Goal: Transaction & Acquisition: Book appointment/travel/reservation

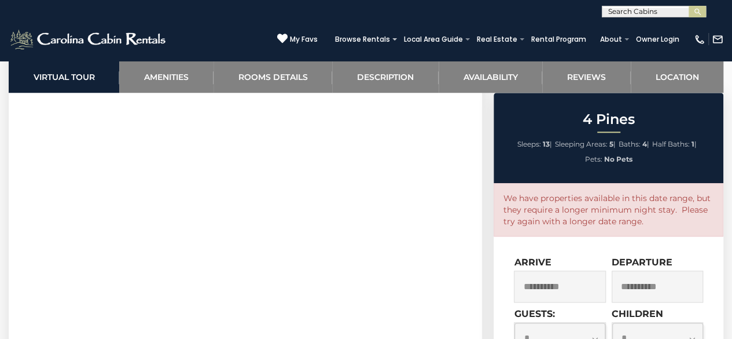
scroll to position [550, 0]
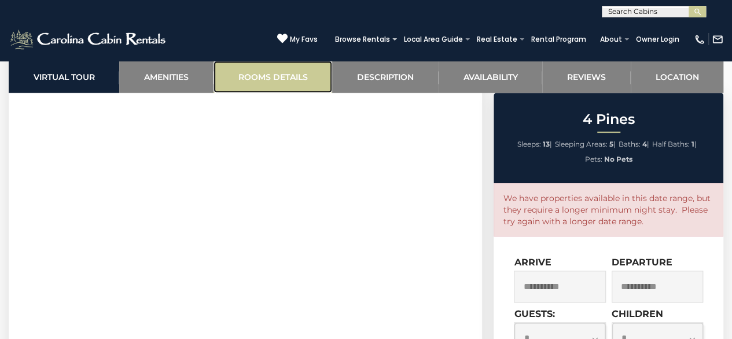
click at [278, 83] on link "Rooms Details" at bounding box center [273, 77] width 119 height 32
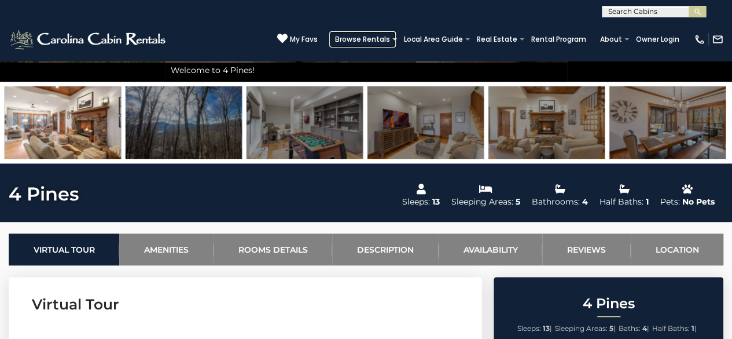
scroll to position [289, 0]
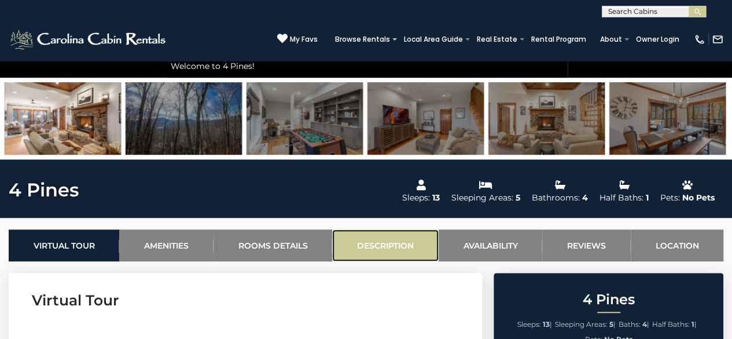
click at [389, 243] on link "Description" at bounding box center [385, 245] width 106 height 32
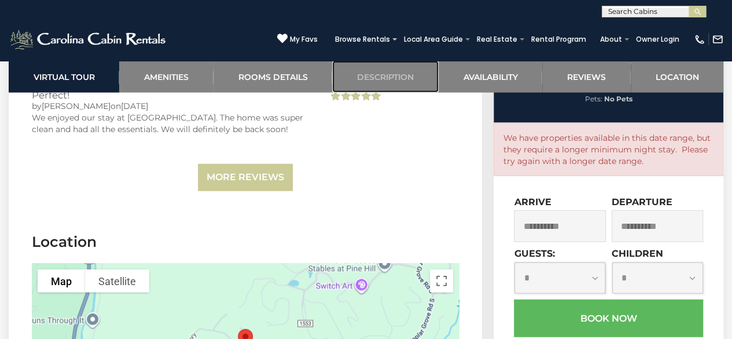
scroll to position [3510, 0]
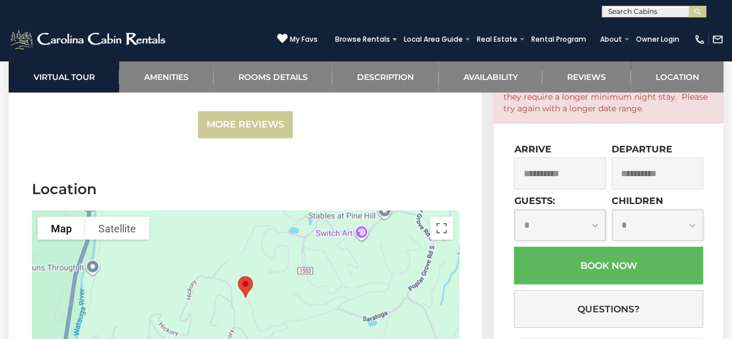
scroll to position [3568, 0]
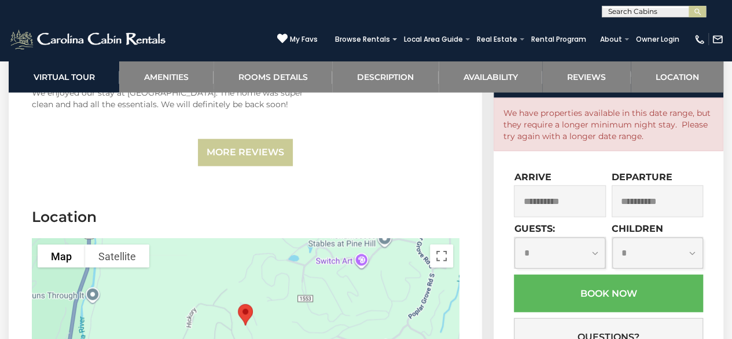
click at [321, 244] on div at bounding box center [245, 325] width 427 height 174
click at [241, 299] on img "4 Pines" at bounding box center [245, 314] width 24 height 31
click at [53, 244] on button "Map" at bounding box center [61, 255] width 47 height 23
click at [80, 273] on label "Terrain" at bounding box center [69, 279] width 32 height 12
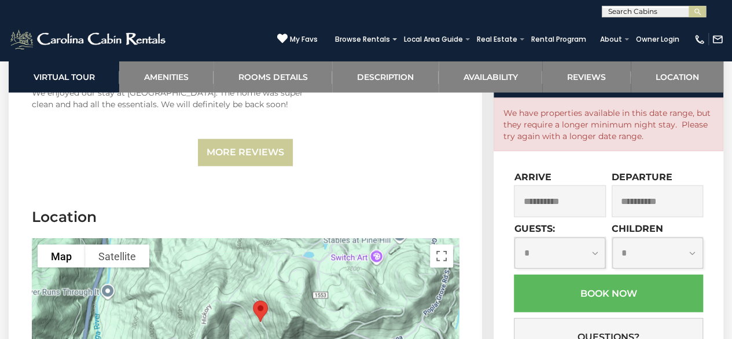
drag, startPoint x: 245, startPoint y: 235, endPoint x: 260, endPoint y: 233, distance: 15.1
click at [260, 238] on div at bounding box center [245, 325] width 427 height 174
click at [262, 296] on img "4 Pines" at bounding box center [260, 311] width 24 height 31
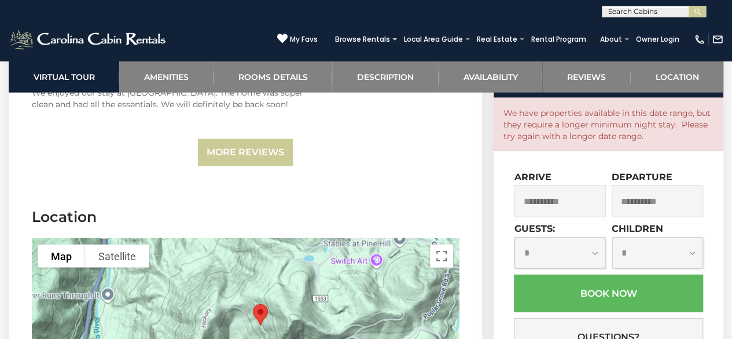
click at [262, 299] on img "4 Pines" at bounding box center [260, 314] width 24 height 31
click at [260, 299] on img "4 Pines" at bounding box center [260, 314] width 24 height 31
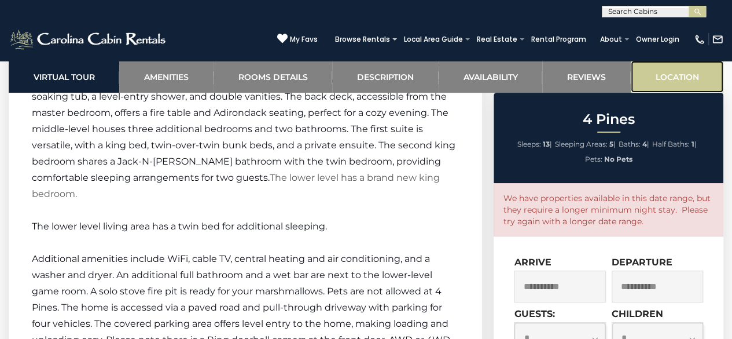
click at [693, 73] on link "Location" at bounding box center [677, 77] width 93 height 32
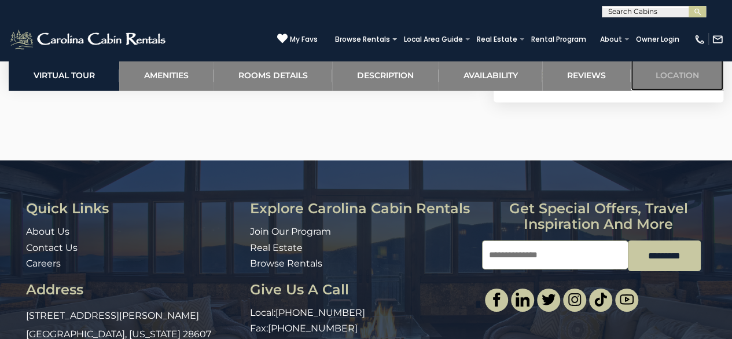
scroll to position [3919, 0]
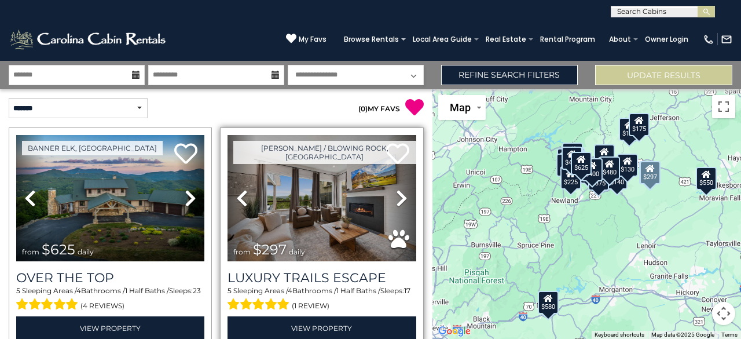
click at [396, 196] on icon at bounding box center [402, 198] width 12 height 19
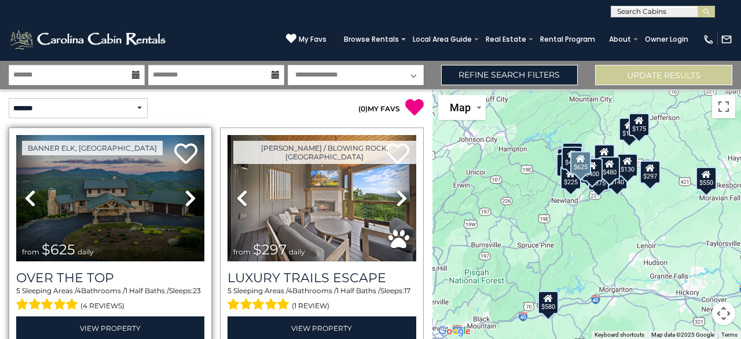
click at [187, 197] on icon at bounding box center [191, 198] width 12 height 19
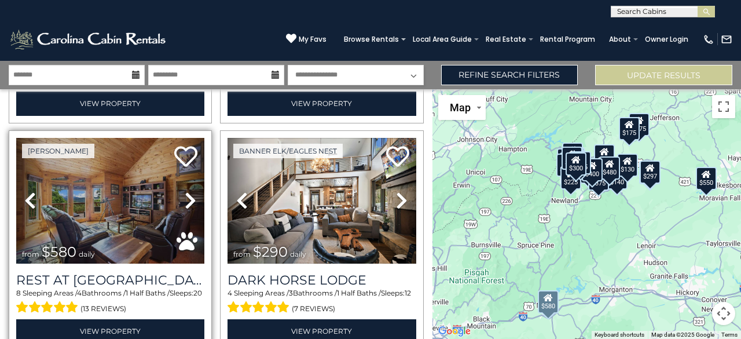
scroll to position [463, 0]
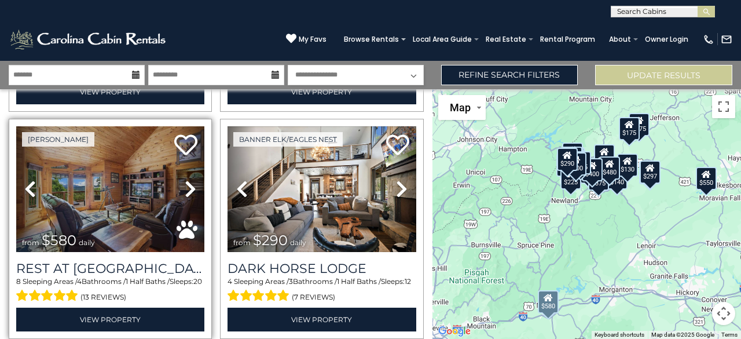
click at [182, 180] on link "Next" at bounding box center [191, 189] width 28 height 126
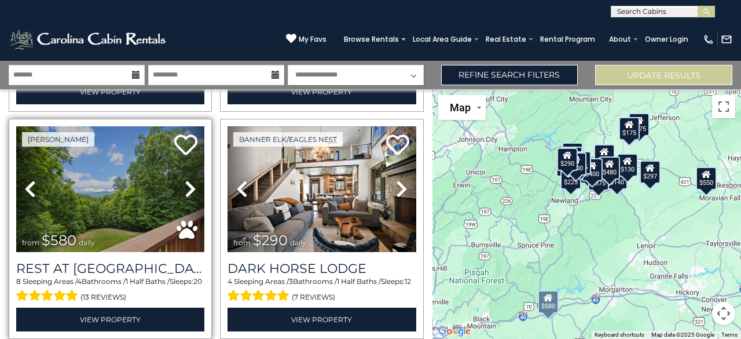
click at [185, 179] on icon at bounding box center [191, 188] width 12 height 19
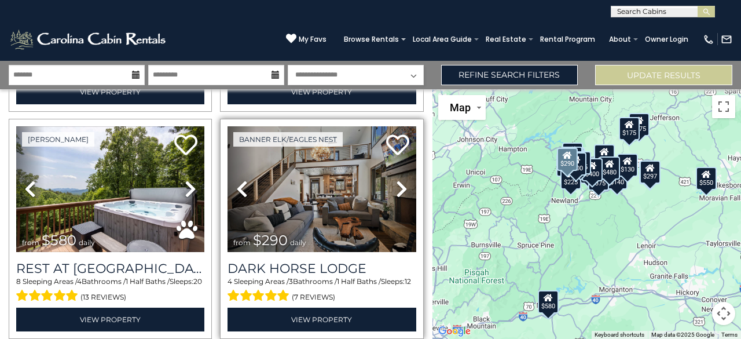
click at [396, 181] on icon at bounding box center [402, 188] width 12 height 19
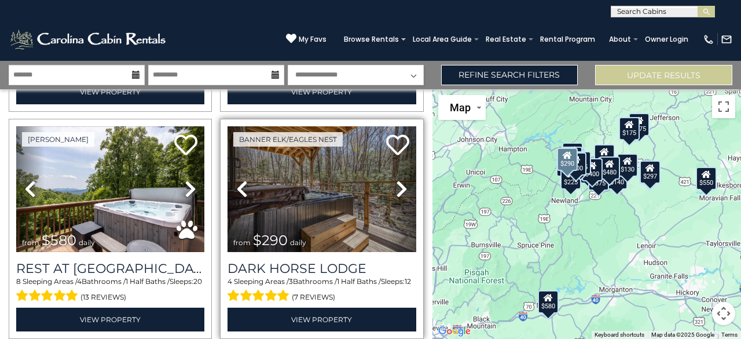
click at [396, 180] on icon at bounding box center [402, 188] width 12 height 19
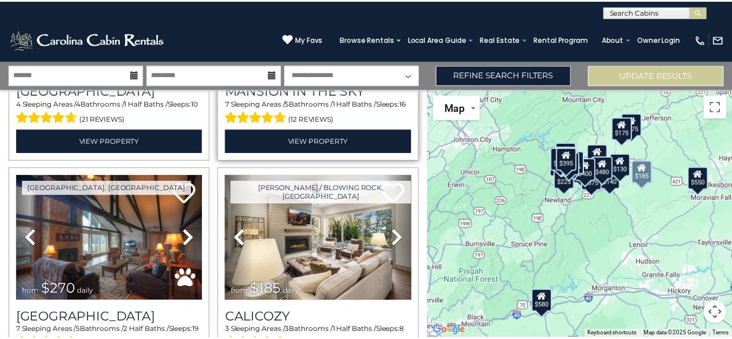
scroll to position [926, 0]
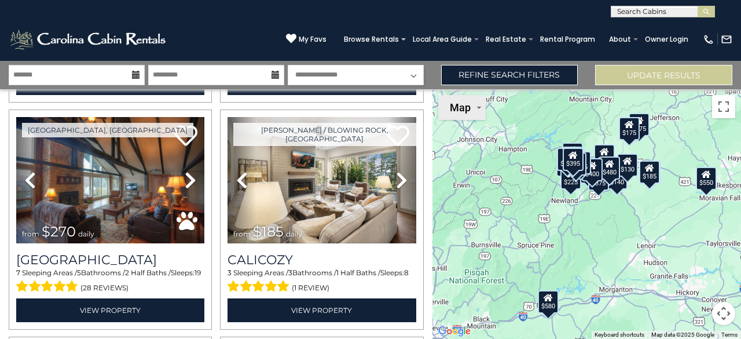
click at [470, 114] on button "Map" at bounding box center [461, 107] width 47 height 25
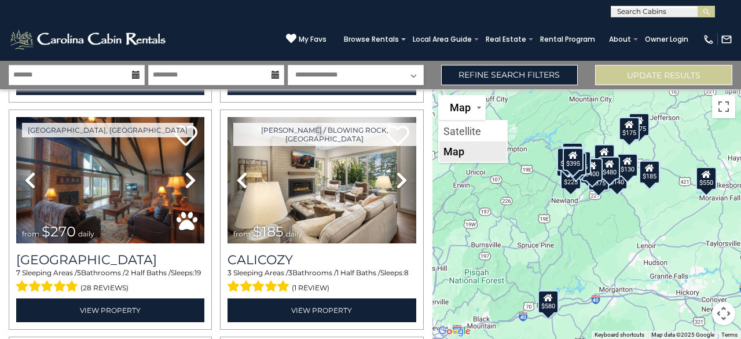
click at [473, 149] on li "Map" at bounding box center [472, 151] width 67 height 20
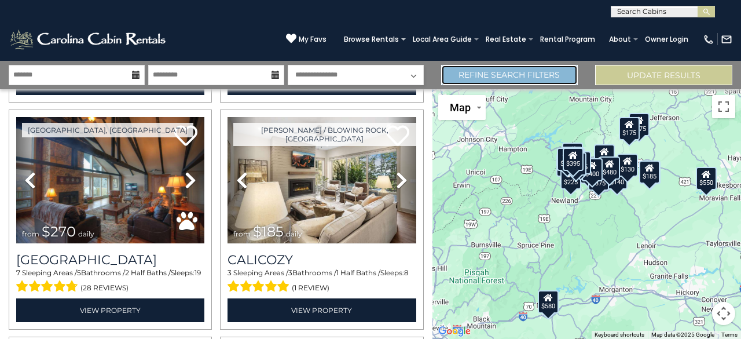
click at [517, 80] on link "Refine Search Filters" at bounding box center [509, 75] width 137 height 20
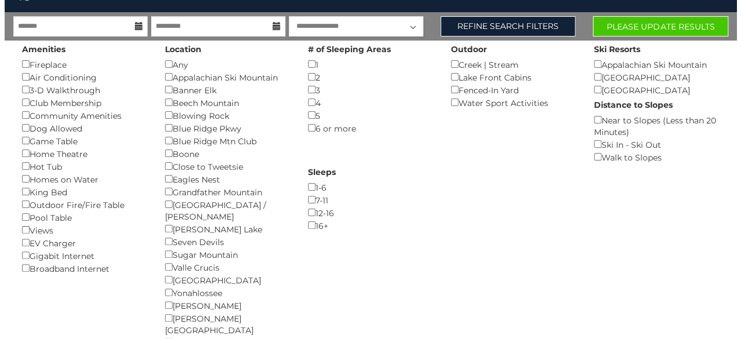
scroll to position [0, 0]
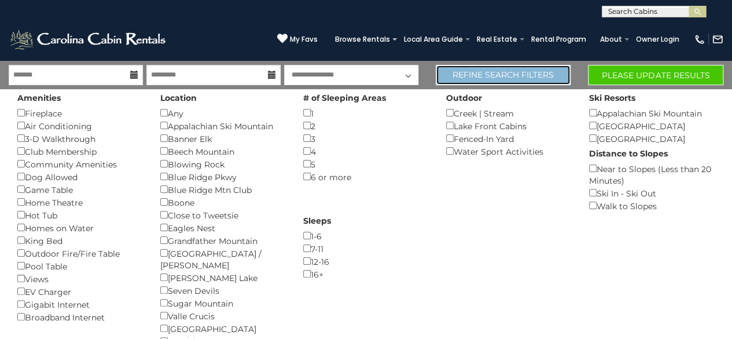
click at [539, 79] on link "Refine Search Filters" at bounding box center [503, 75] width 135 height 20
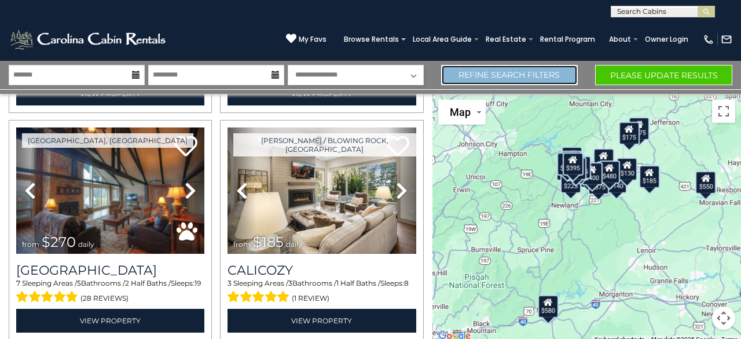
scroll to position [926, 0]
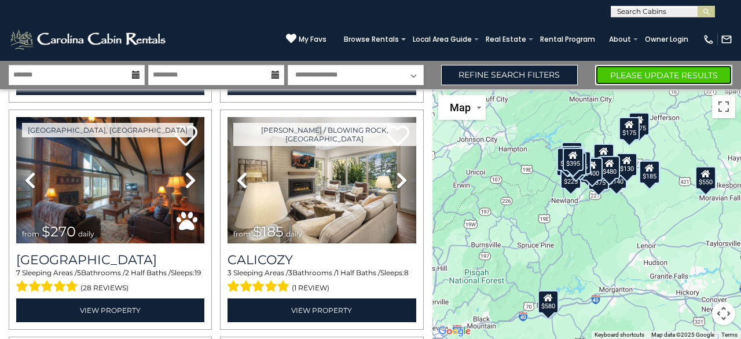
click at [611, 75] on button "Please Update Results" at bounding box center [663, 75] width 137 height 20
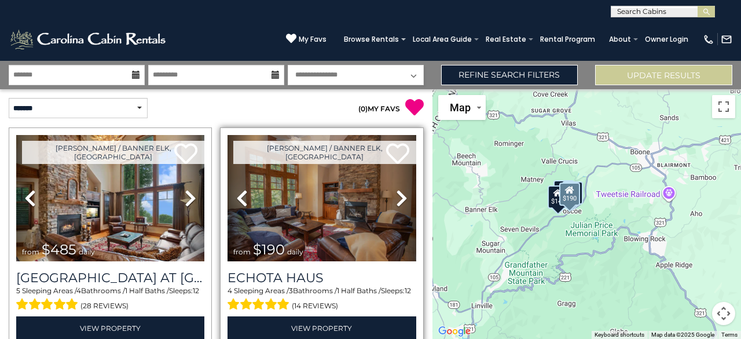
drag, startPoint x: 561, startPoint y: 216, endPoint x: 394, endPoint y: 200, distance: 167.4
click at [394, 200] on div "**********" at bounding box center [370, 200] width 741 height 278
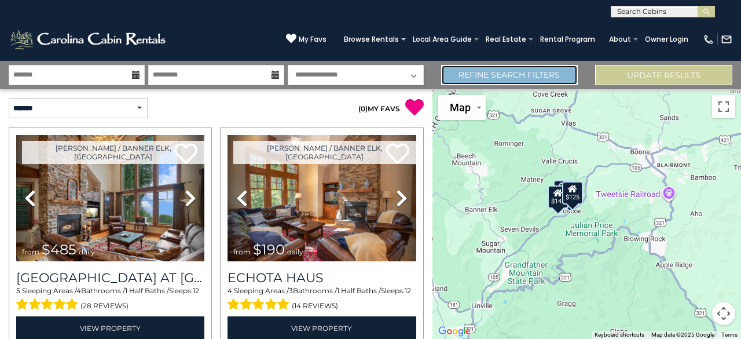
click at [498, 78] on link "Refine Search Filters" at bounding box center [509, 75] width 137 height 20
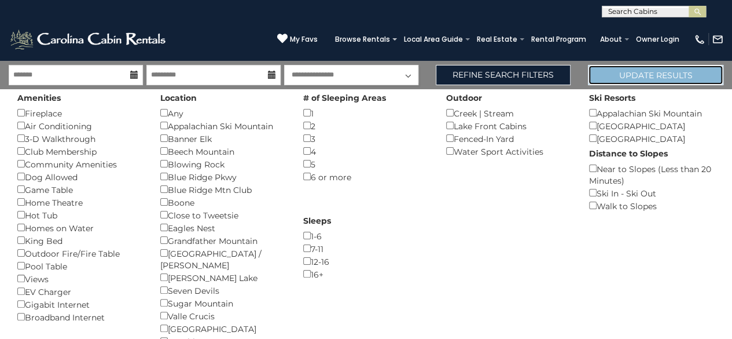
click at [637, 74] on button "Update Results" at bounding box center [655, 75] width 135 height 20
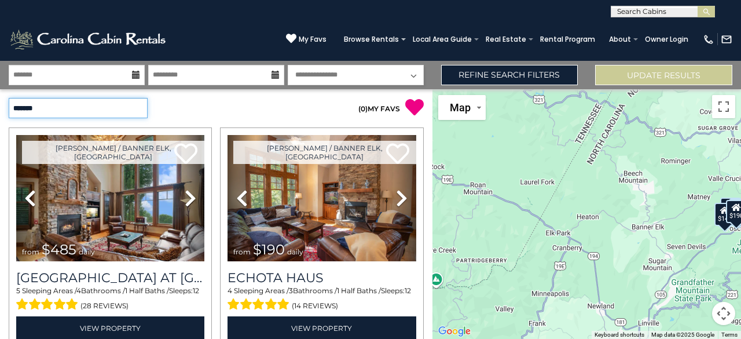
click at [80, 106] on select "**********" at bounding box center [78, 108] width 139 height 20
select select "*****"
click at [9, 98] on select "**********" at bounding box center [78, 108] width 139 height 20
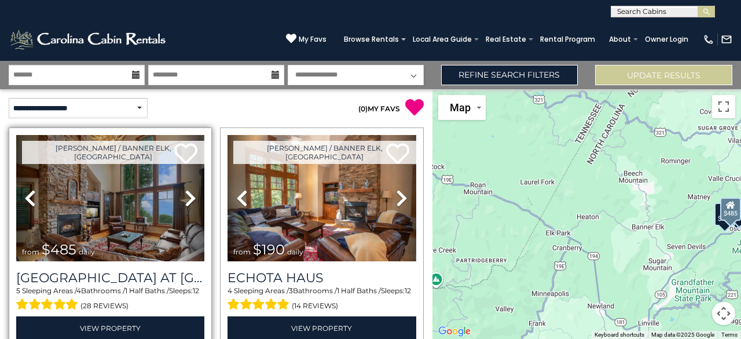
click at [190, 195] on icon at bounding box center [191, 198] width 12 height 19
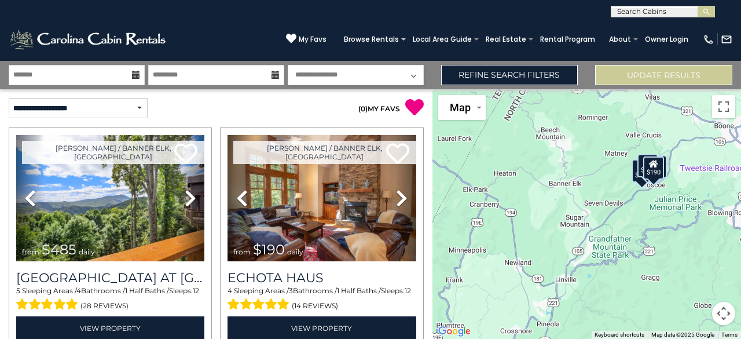
drag, startPoint x: 515, startPoint y: 249, endPoint x: 429, endPoint y: 203, distance: 97.4
click at [429, 203] on div "**********" at bounding box center [370, 200] width 741 height 278
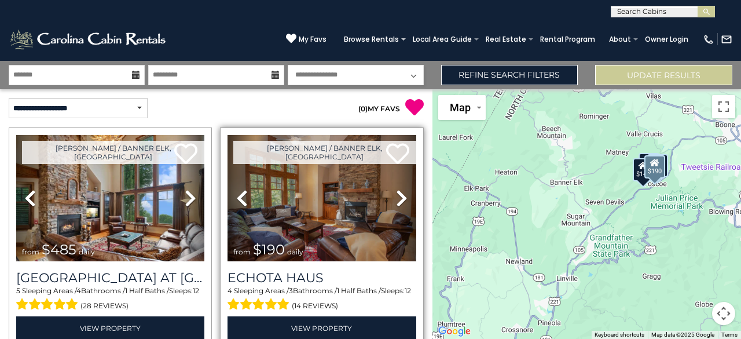
click at [402, 200] on icon at bounding box center [402, 198] width 12 height 19
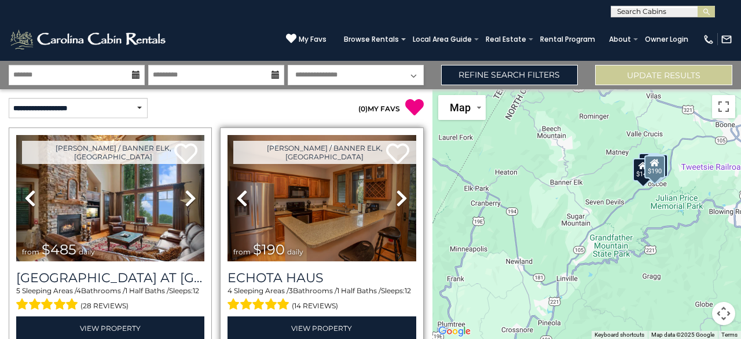
click at [398, 203] on icon at bounding box center [402, 198] width 12 height 19
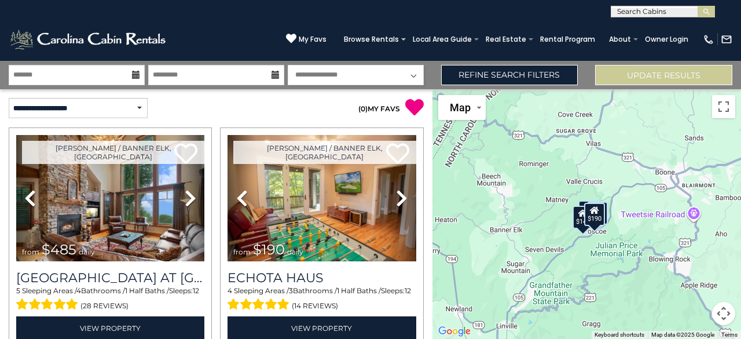
drag, startPoint x: 577, startPoint y: 258, endPoint x: 516, endPoint y: 306, distance: 77.8
click at [516, 306] on div "$485 $190 $145 $125" at bounding box center [586, 213] width 308 height 249
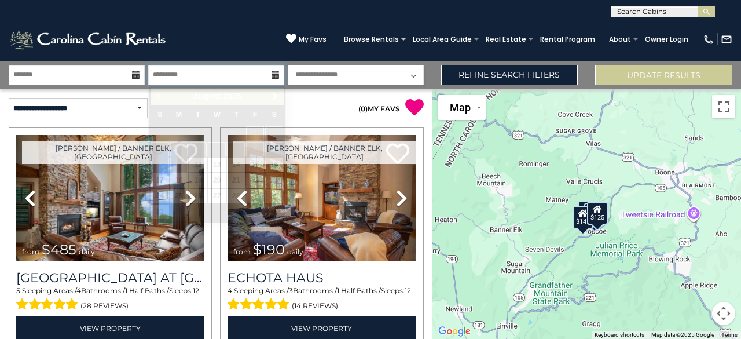
click at [203, 73] on input "text" at bounding box center [216, 75] width 136 height 20
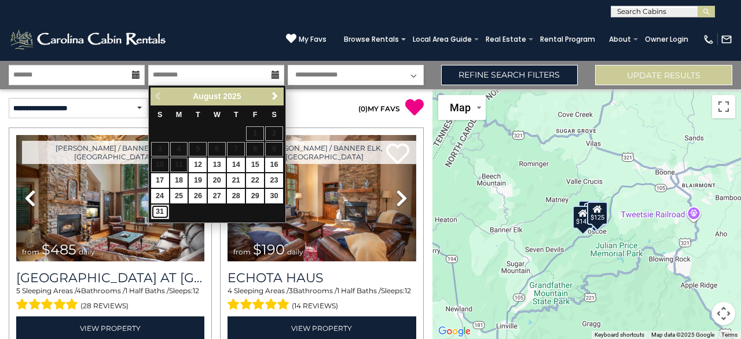
click at [152, 211] on link "31" at bounding box center [160, 211] width 18 height 14
type input "*******"
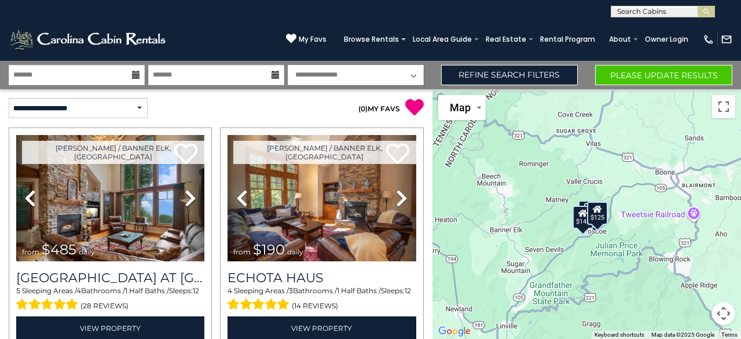
click at [605, 85] on div "**********" at bounding box center [370, 75] width 741 height 28
click at [608, 76] on button "Please Update Results" at bounding box center [663, 75] width 137 height 20
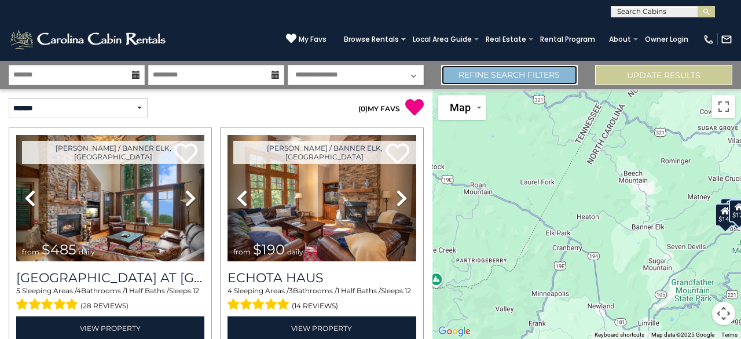
click at [535, 71] on link "Refine Search Filters" at bounding box center [509, 75] width 137 height 20
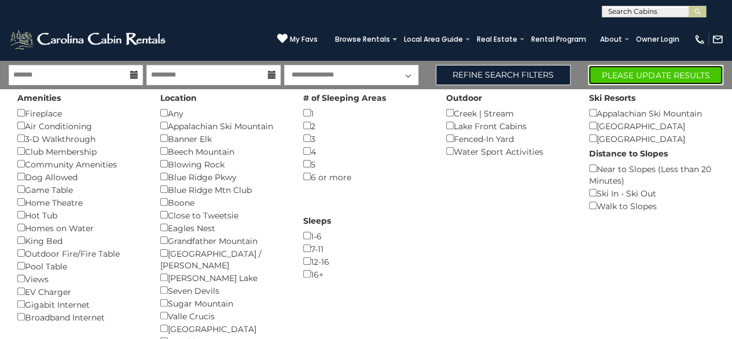
click at [627, 79] on button "Please Update Results" at bounding box center [655, 75] width 135 height 20
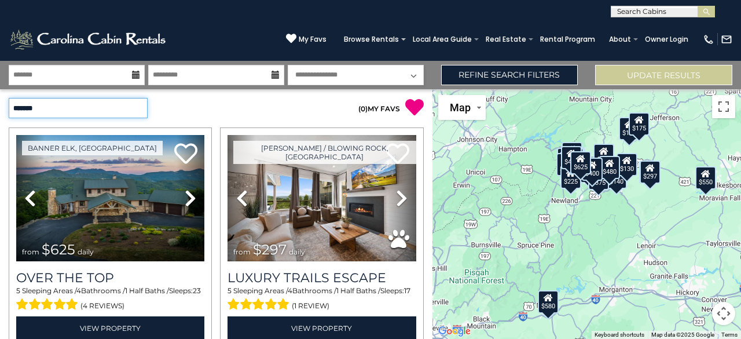
click at [69, 112] on select "**********" at bounding box center [78, 108] width 139 height 20
click at [9, 98] on select "**********" at bounding box center [78, 108] width 139 height 20
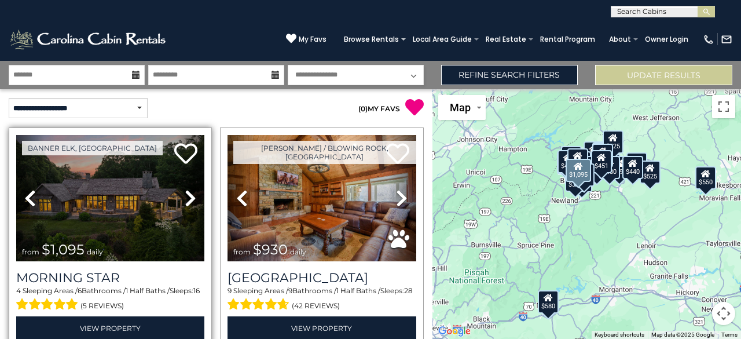
click at [186, 200] on icon at bounding box center [191, 198] width 12 height 19
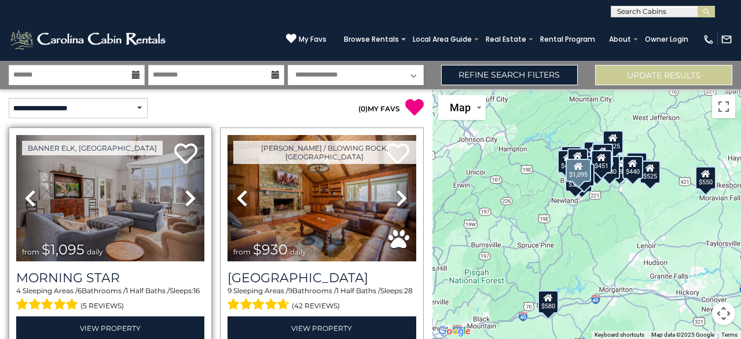
click at [186, 202] on icon at bounding box center [191, 198] width 12 height 19
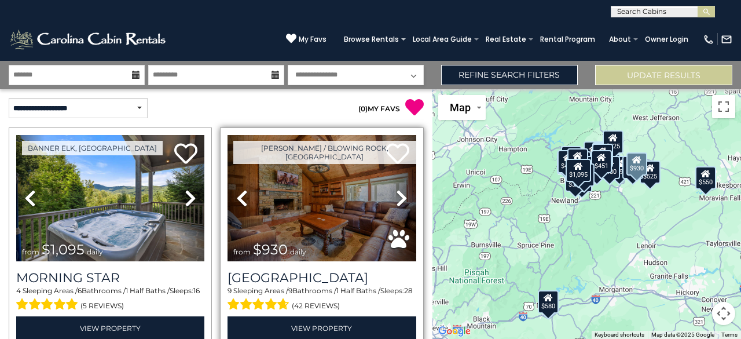
click at [396, 202] on icon at bounding box center [402, 198] width 12 height 19
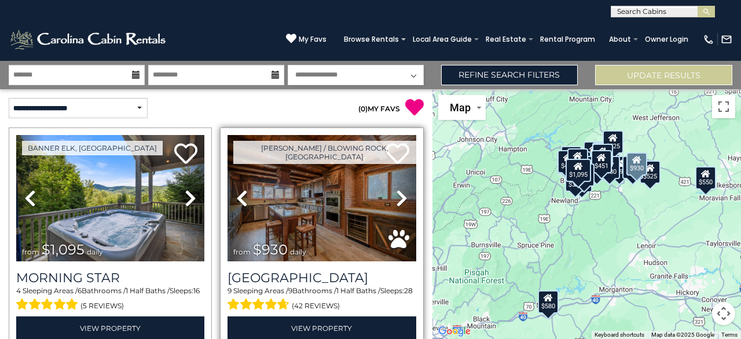
click at [396, 202] on icon at bounding box center [402, 198] width 12 height 19
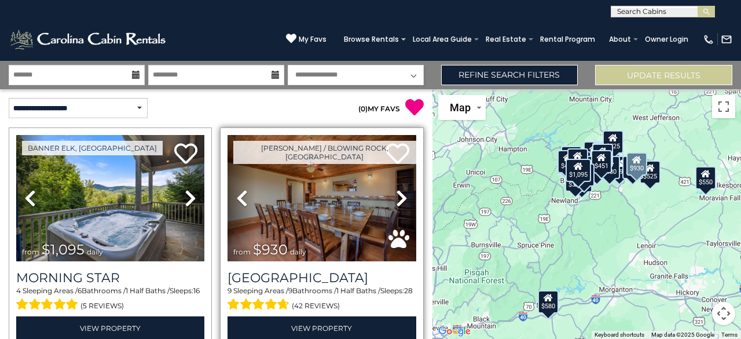
click at [396, 202] on icon at bounding box center [402, 198] width 12 height 19
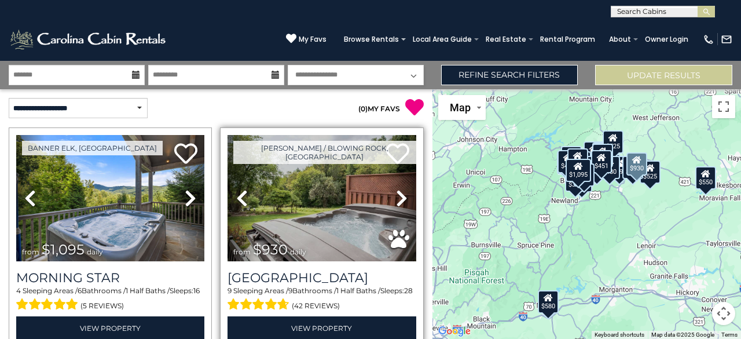
click at [396, 202] on icon at bounding box center [402, 198] width 12 height 19
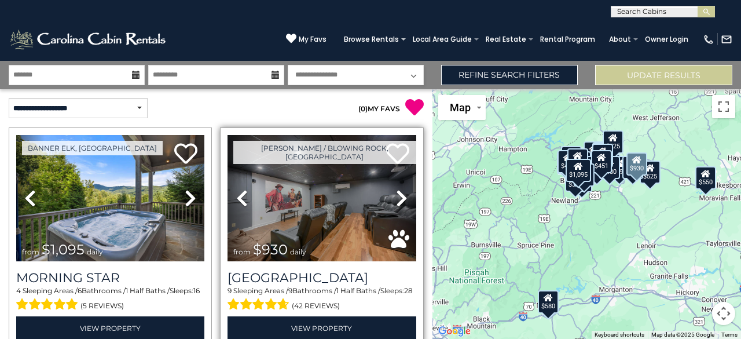
click at [396, 202] on icon at bounding box center [402, 198] width 12 height 19
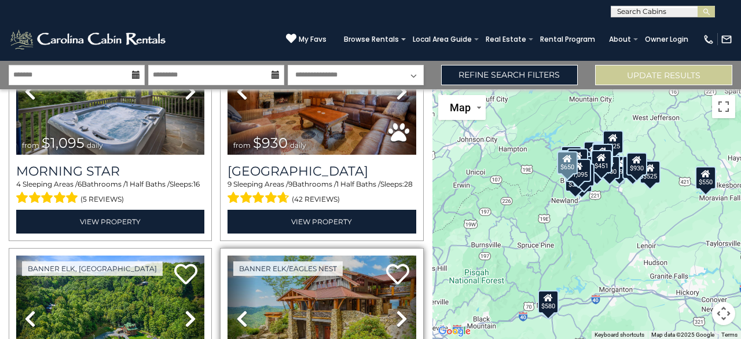
scroll to position [174, 0]
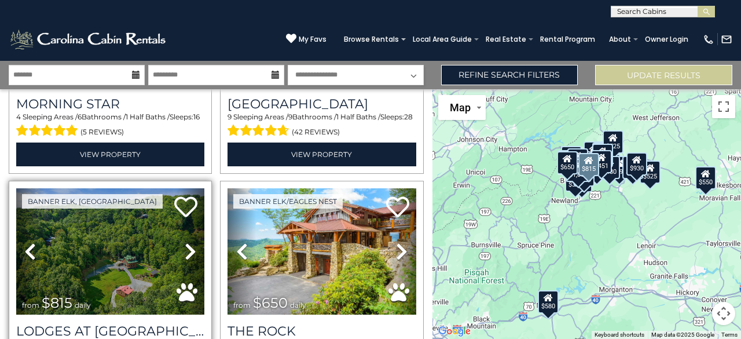
click at [189, 244] on icon at bounding box center [191, 251] width 12 height 19
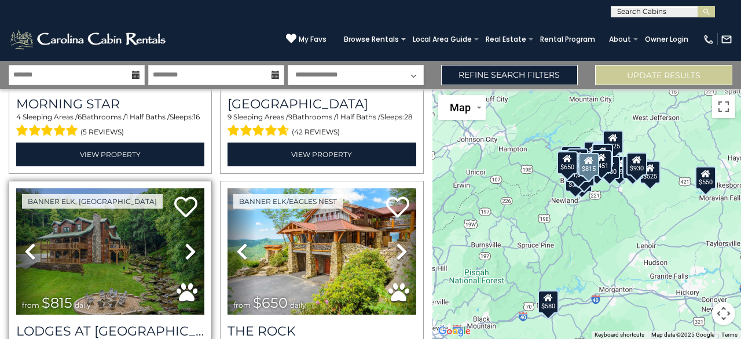
click at [189, 244] on icon at bounding box center [191, 251] width 12 height 19
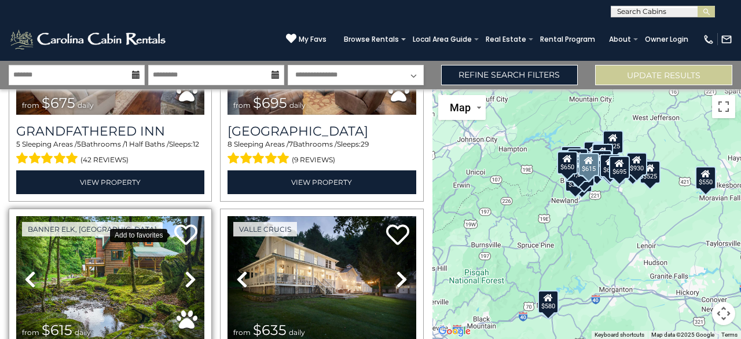
scroll to position [637, 0]
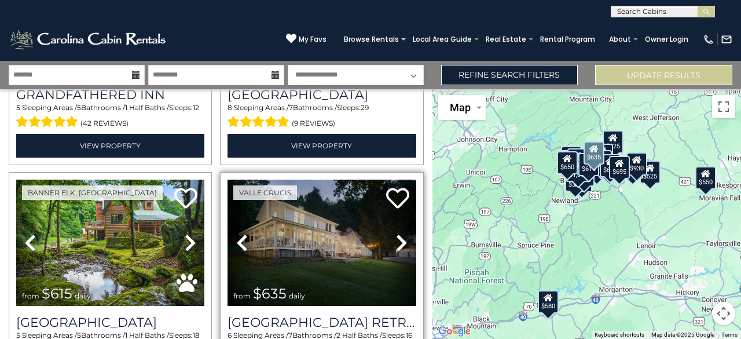
click at [396, 233] on icon at bounding box center [402, 242] width 12 height 19
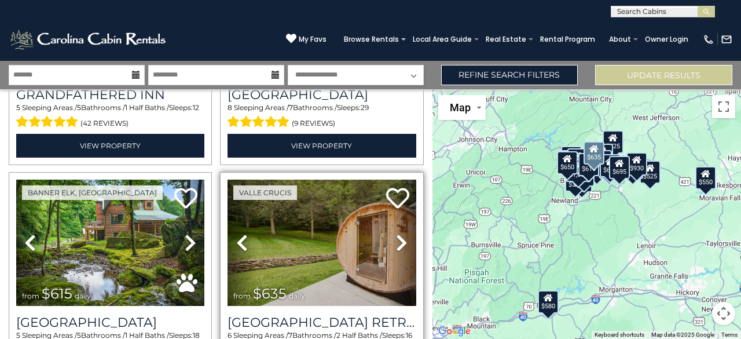
click at [396, 233] on icon at bounding box center [402, 242] width 12 height 19
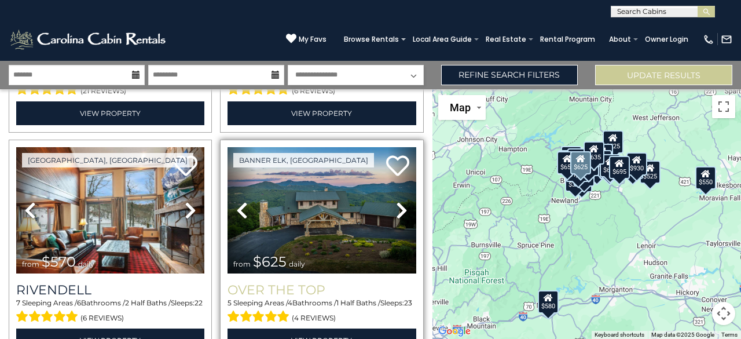
scroll to position [926, 0]
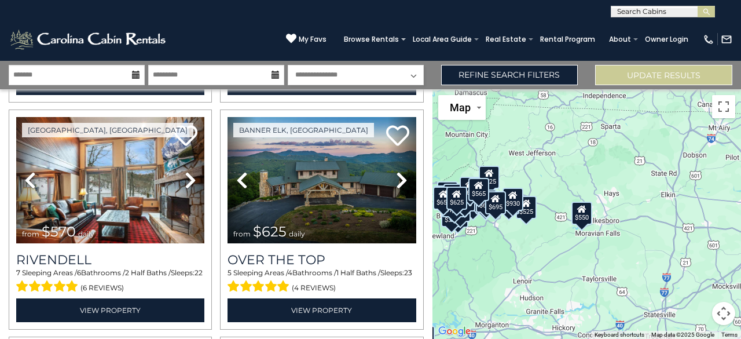
drag, startPoint x: 578, startPoint y: 263, endPoint x: 455, endPoint y: 299, distance: 127.8
click at [455, 299] on div "$1,095 $930 $815 $650 $675 $695 $615 $635 $570 $625 $545 $565 $580 $550 $535 $5…" at bounding box center [586, 213] width 308 height 249
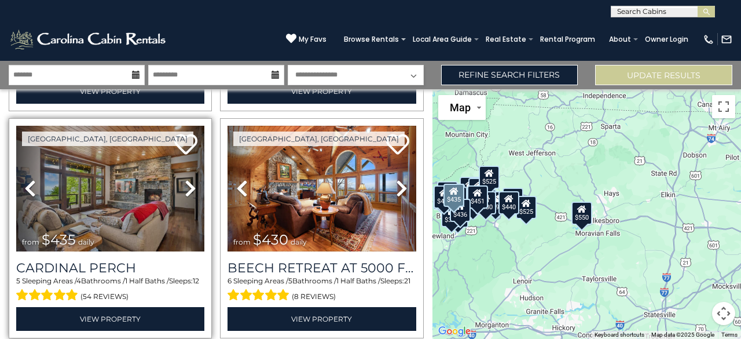
scroll to position [3223, 0]
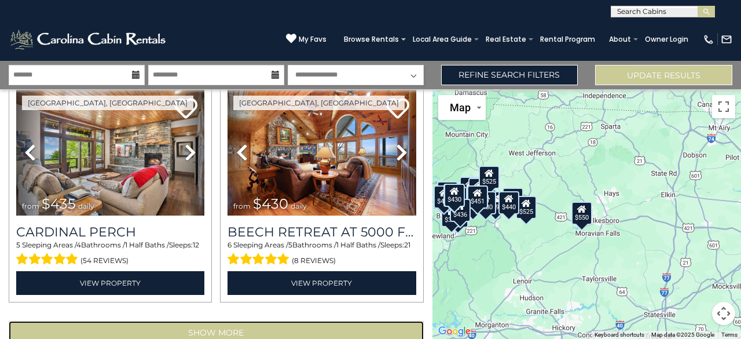
click at [235, 321] on button "Show More" at bounding box center [216, 332] width 415 height 23
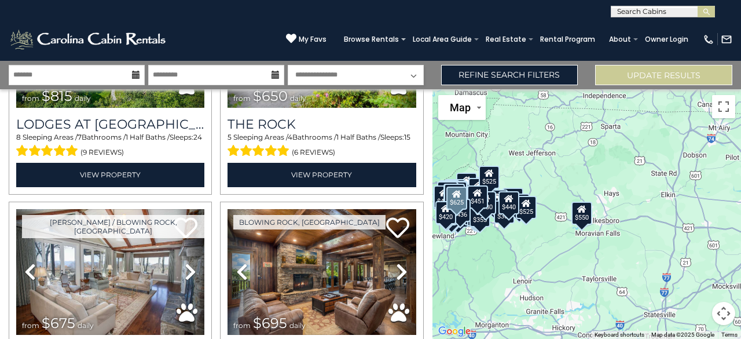
scroll to position [0, 0]
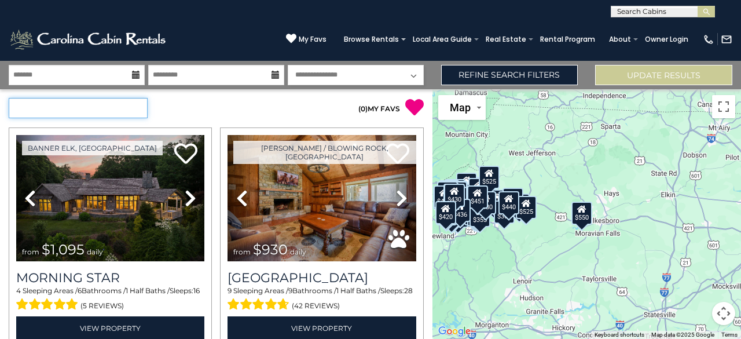
click at [139, 116] on select "**********" at bounding box center [78, 108] width 139 height 20
click at [9, 98] on select "**********" at bounding box center [78, 108] width 139 height 20
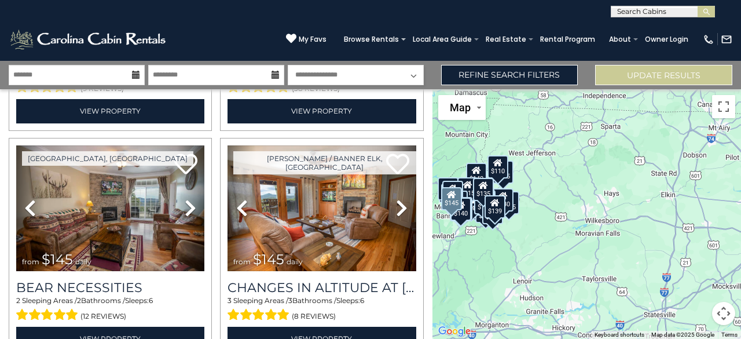
scroll to position [3223, 0]
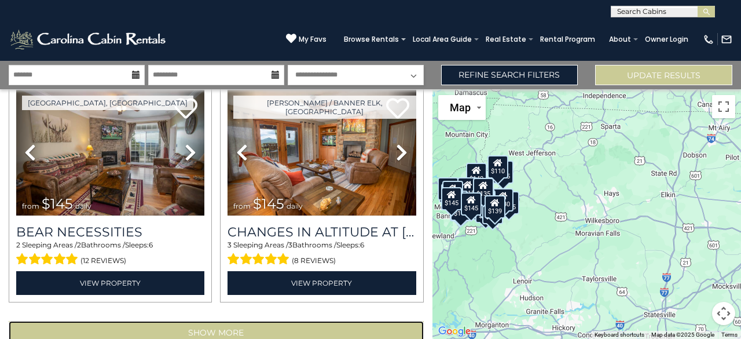
click at [216, 321] on button "Show More" at bounding box center [216, 332] width 415 height 23
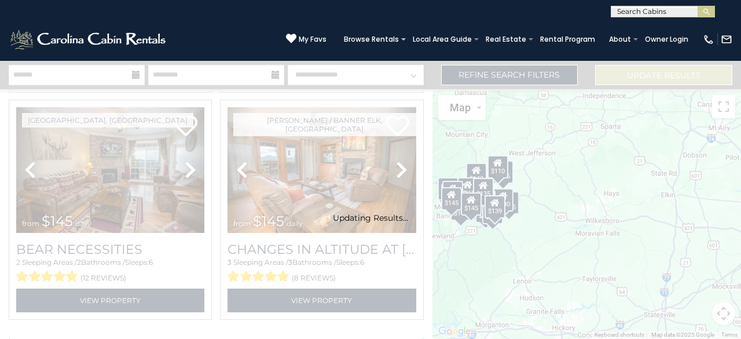
select select "**********"
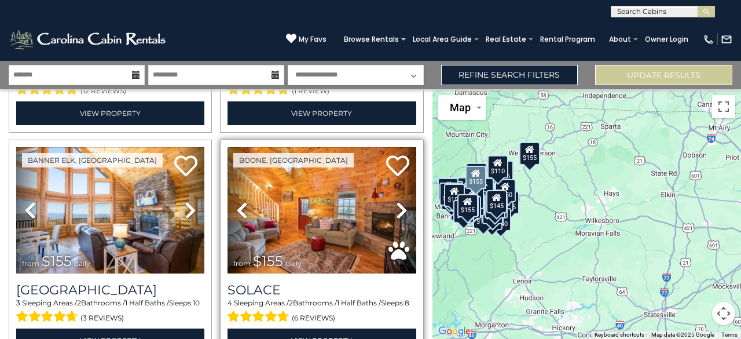
scroll to position [6145, 0]
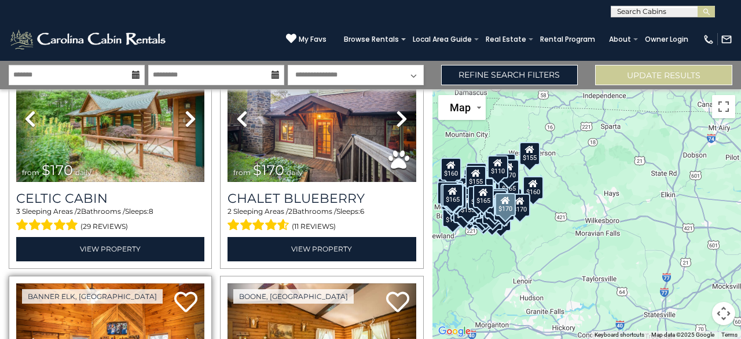
scroll to position [9515, 0]
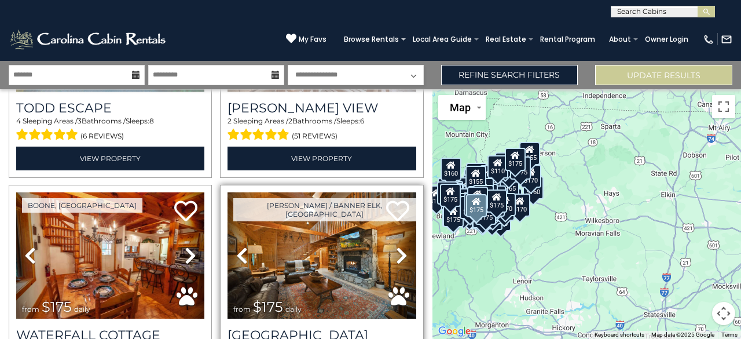
scroll to position [12886, 0]
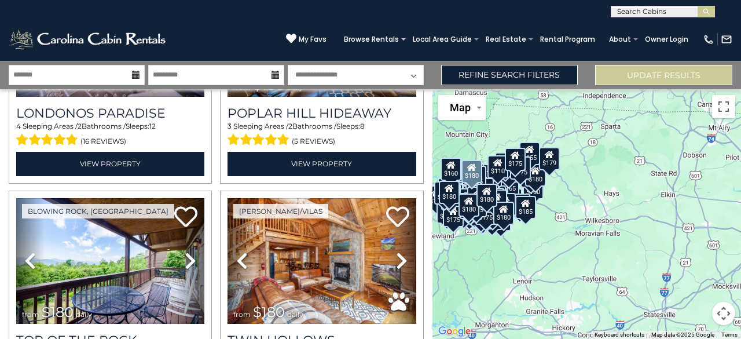
scroll to position [14970, 0]
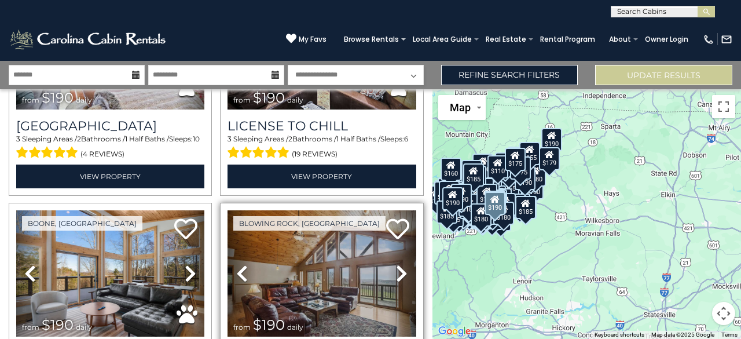
scroll to position [17588, 0]
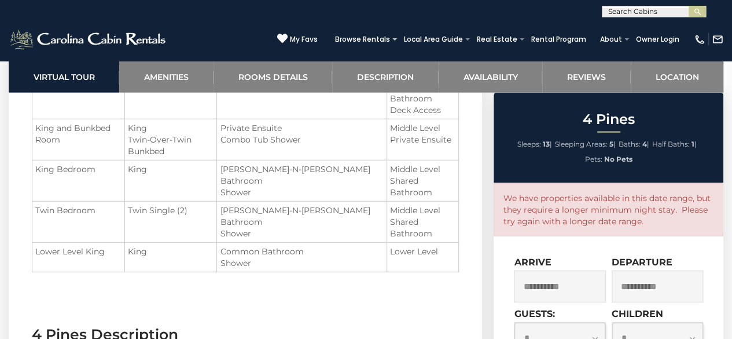
scroll to position [1505, 0]
